Goal: Navigation & Orientation: Find specific page/section

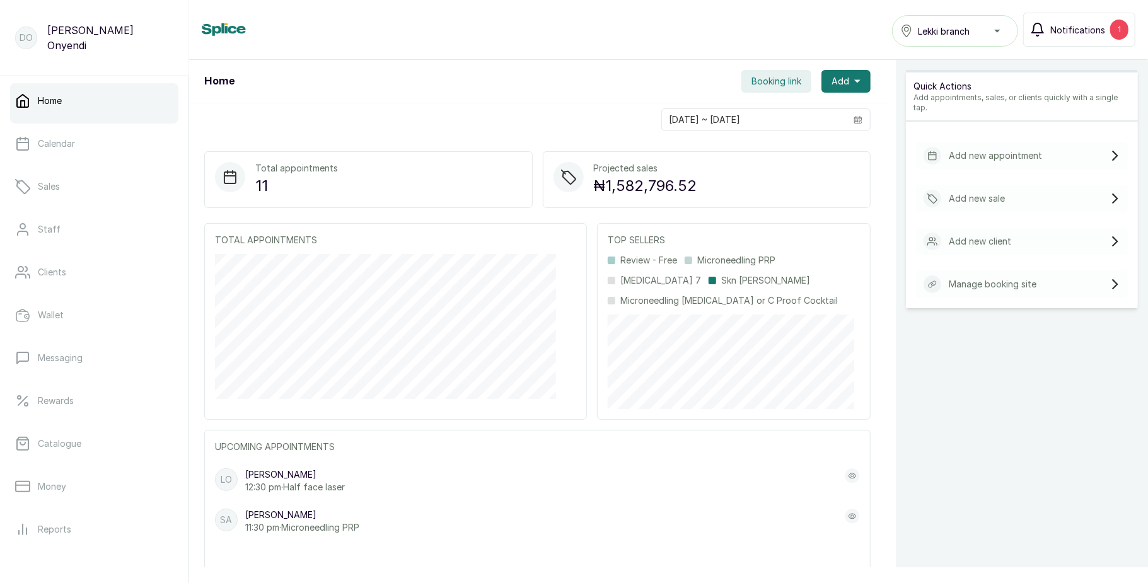
click at [1096, 31] on span "Notifications" at bounding box center [1077, 29] width 55 height 13
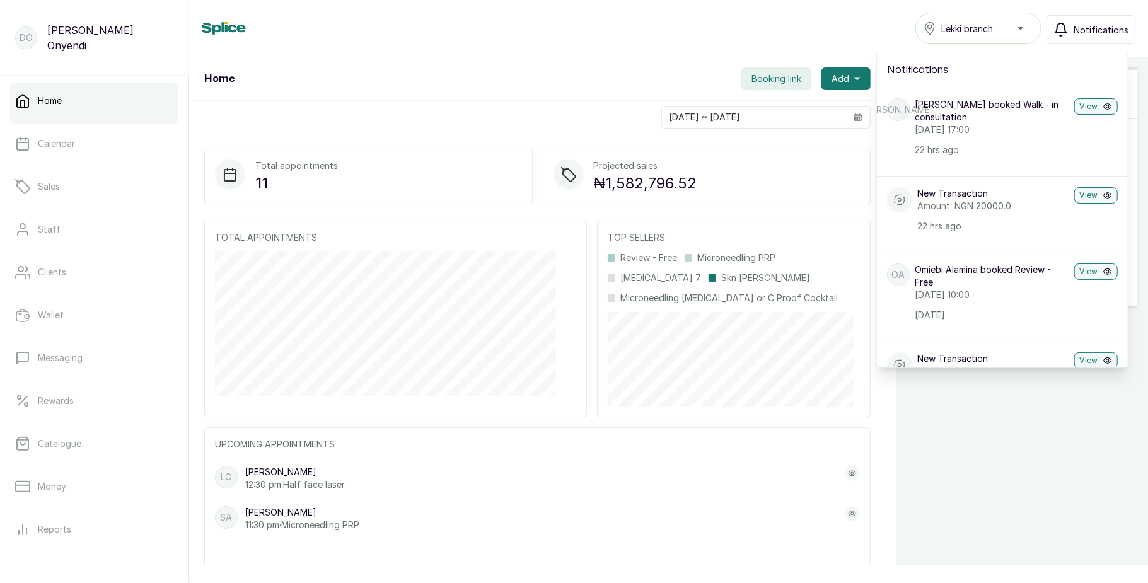
click at [1096, 31] on span "Notifications" at bounding box center [1100, 29] width 55 height 13
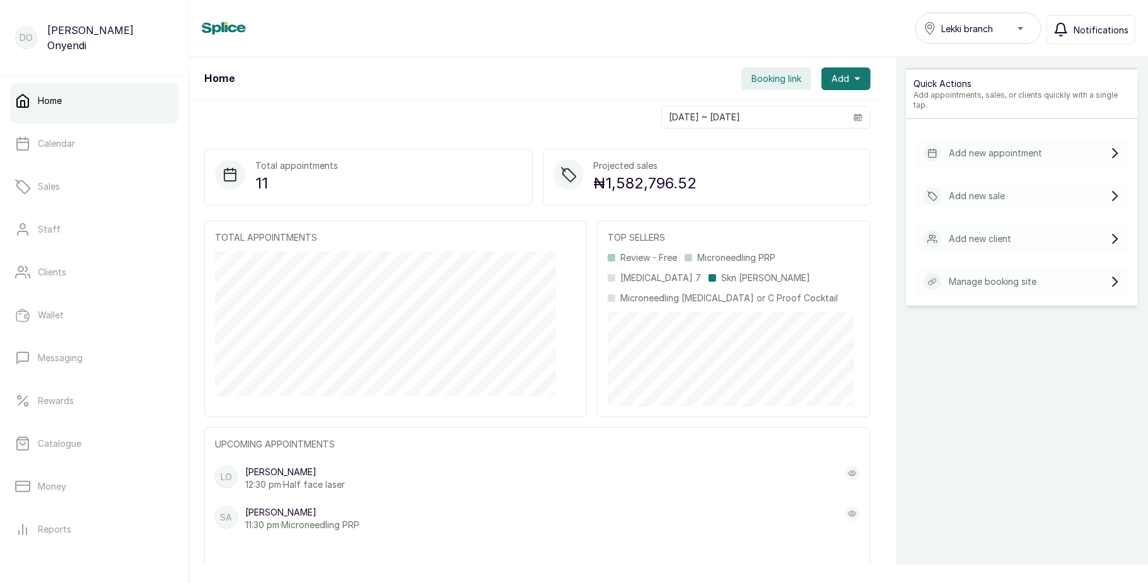
click at [1096, 31] on span "Notifications" at bounding box center [1100, 29] width 55 height 13
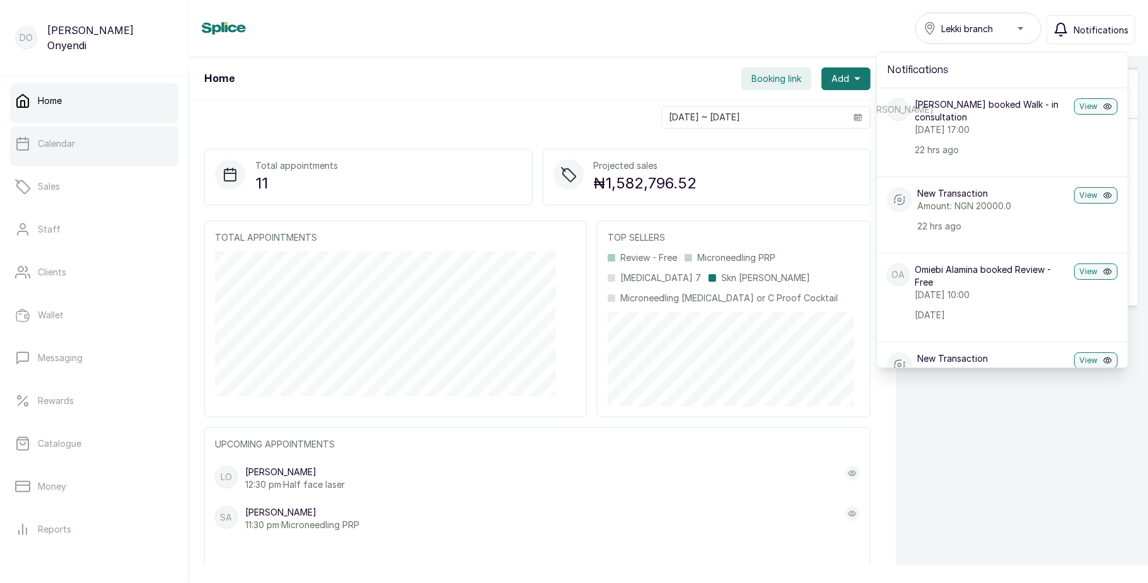
click at [59, 161] on div at bounding box center [94, 163] width 168 height 5
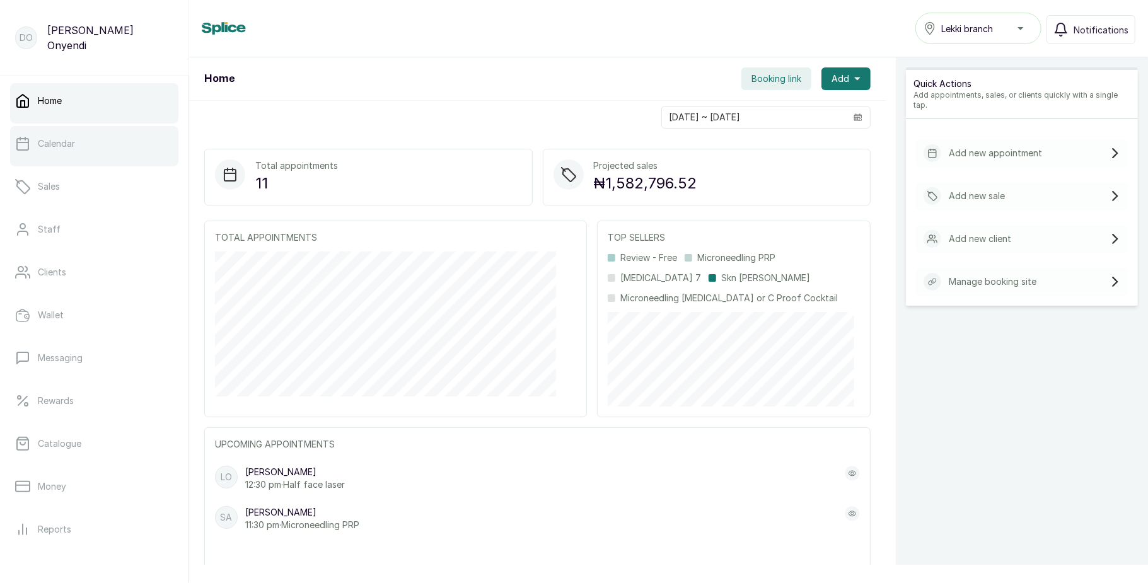
click at [77, 149] on link "Calendar" at bounding box center [94, 143] width 168 height 35
